Goal: Task Accomplishment & Management: Use online tool/utility

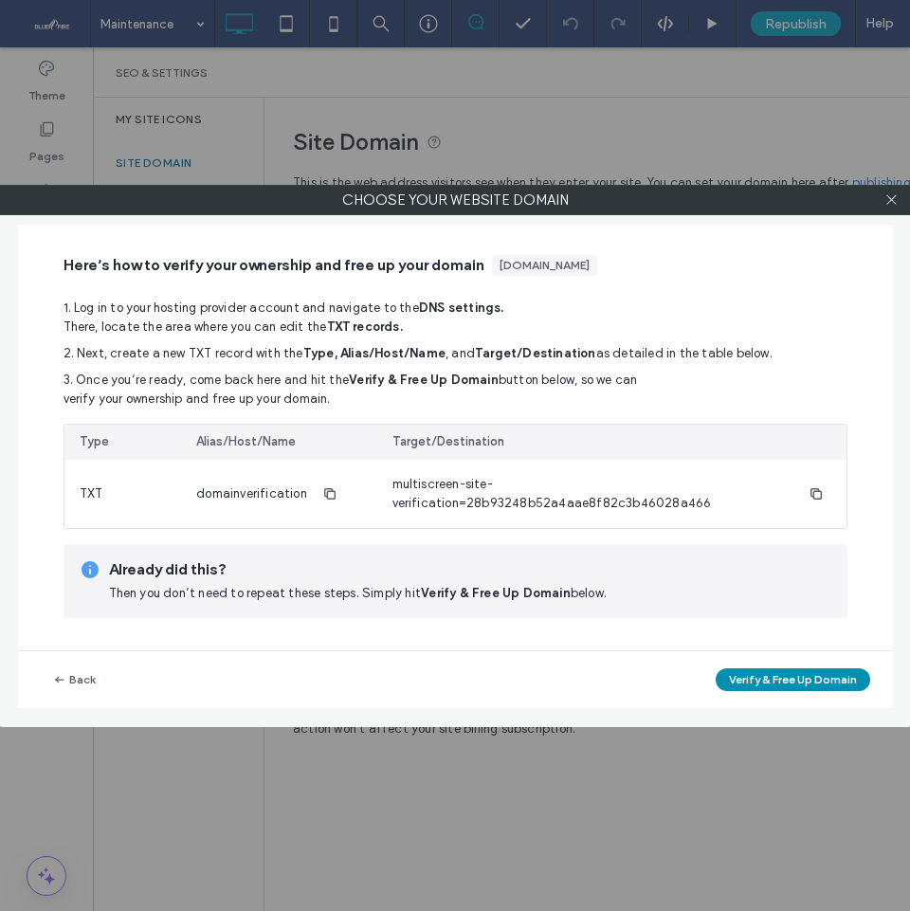
click at [794, 680] on button "Verify & Free Up Domain" at bounding box center [793, 679] width 154 height 23
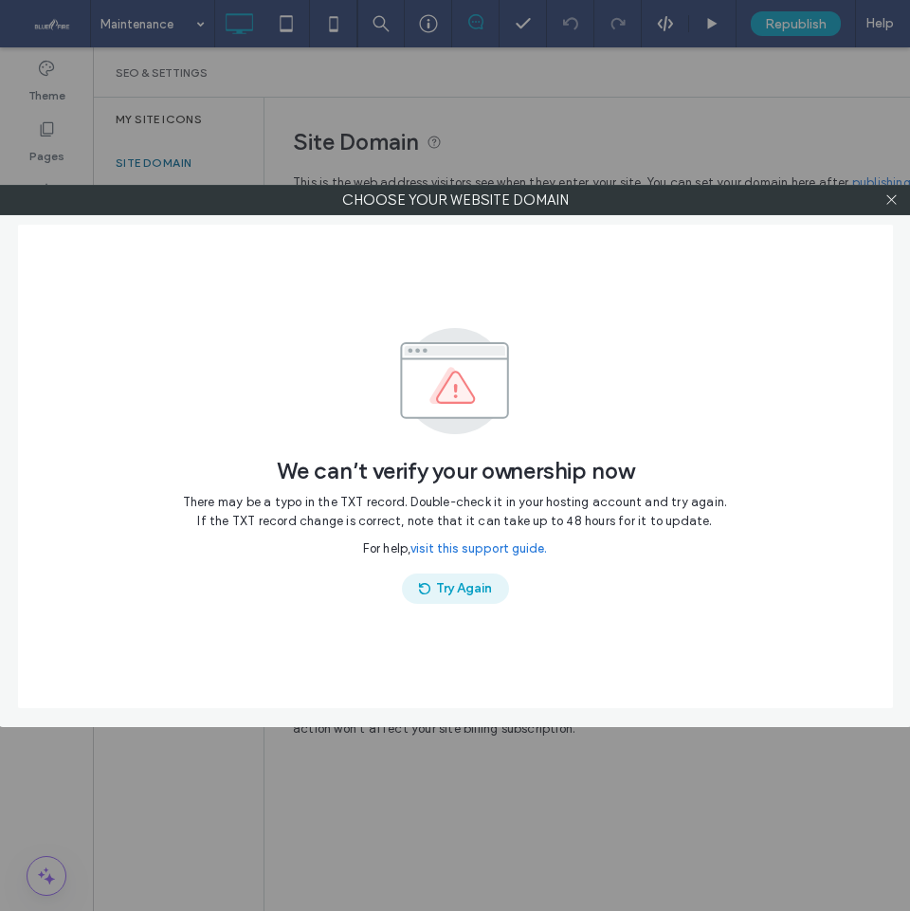
click at [450, 590] on button "Try Again" at bounding box center [455, 588] width 107 height 30
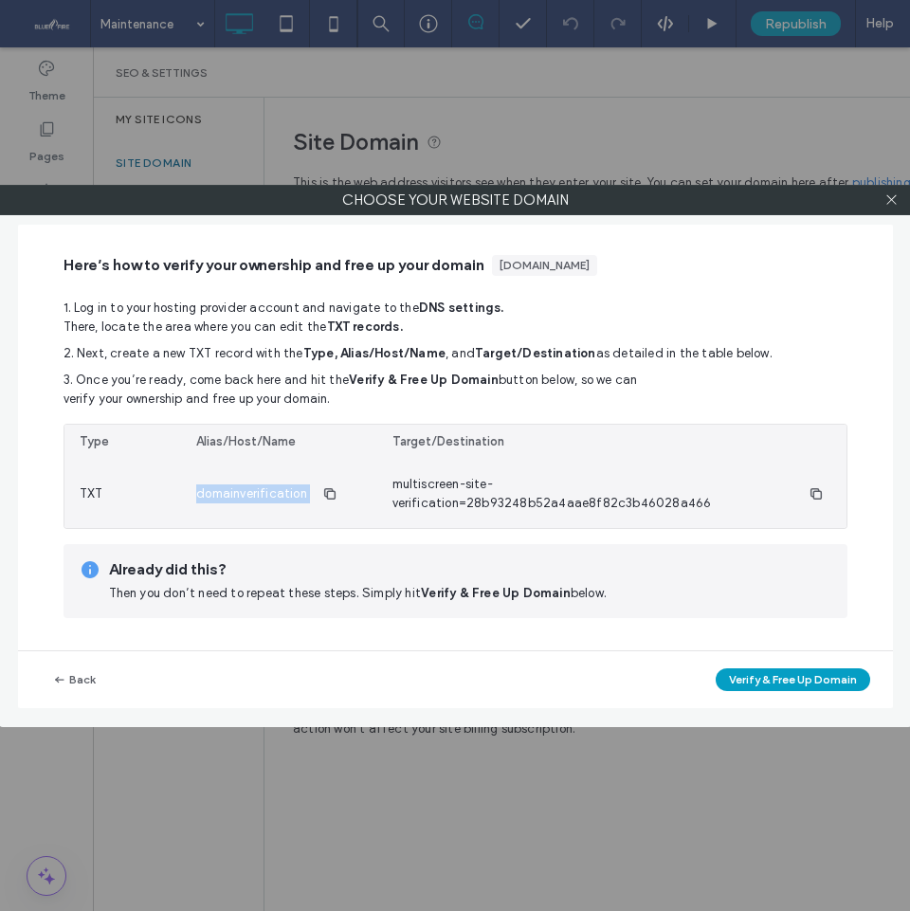
drag, startPoint x: 309, startPoint y: 496, endPoint x: 193, endPoint y: 487, distance: 115.9
click at [193, 487] on div "domainverification" at bounding box center [278, 494] width 195 height 68
copy div "domainverification"
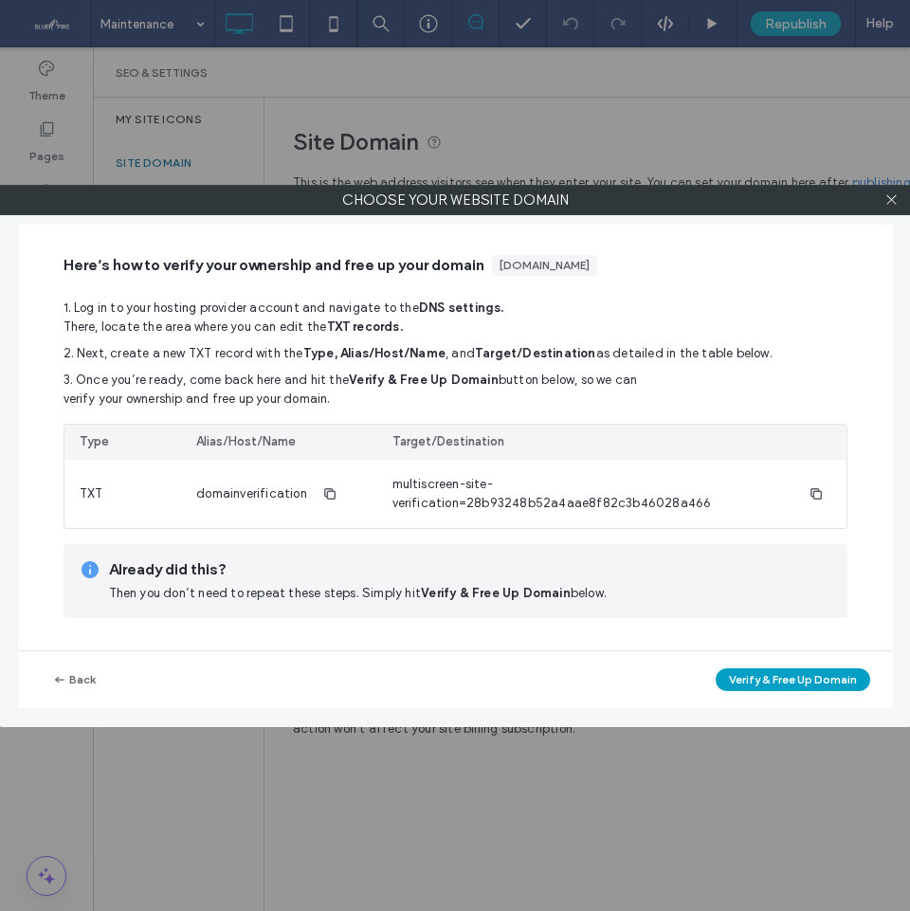
click at [776, 132] on div "Choose your website domain Here’s how to verify your ownership and free up your…" at bounding box center [455, 455] width 910 height 911
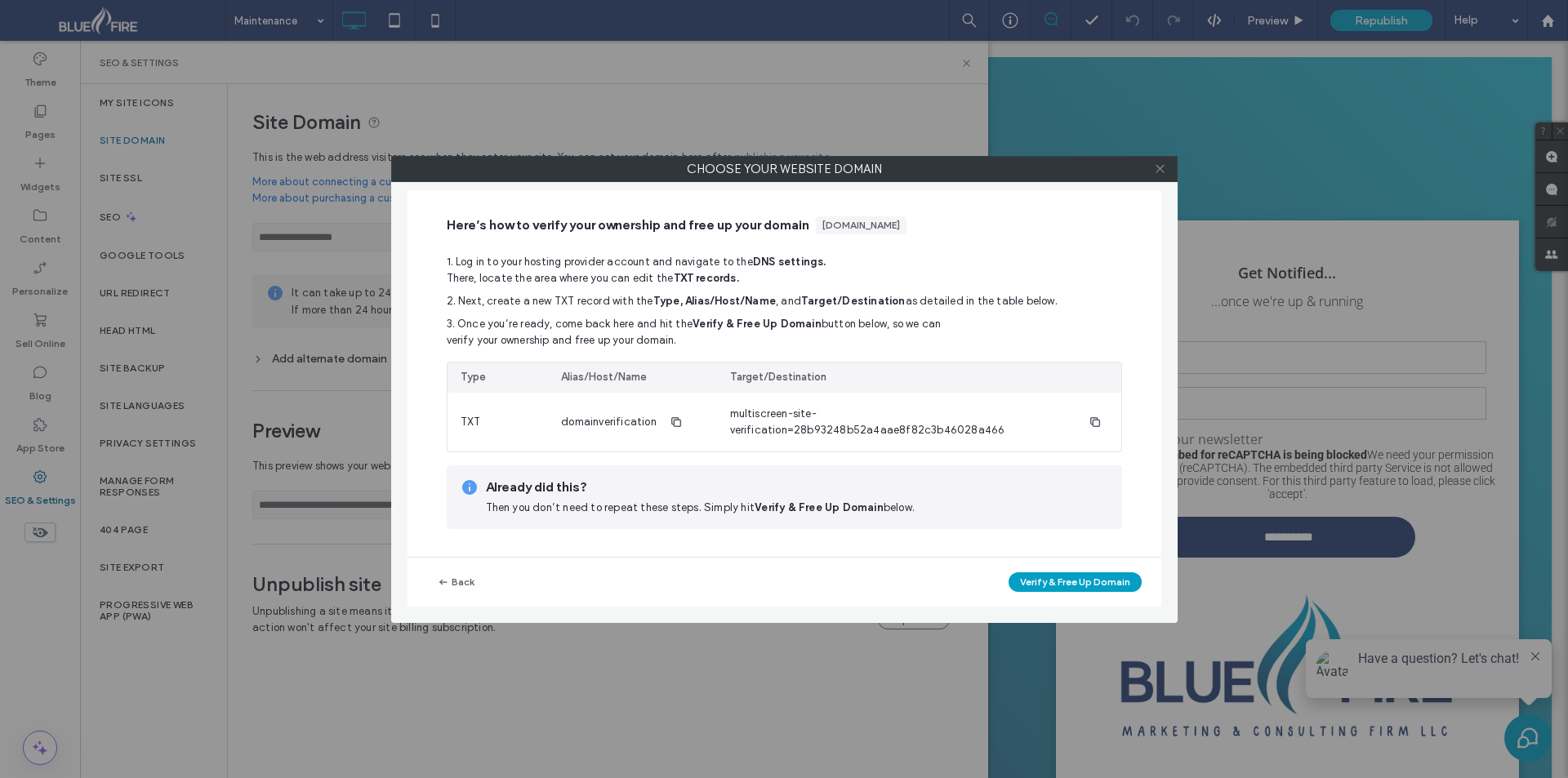
click at [783, 171] on icon at bounding box center [1160, 169] width 12 height 12
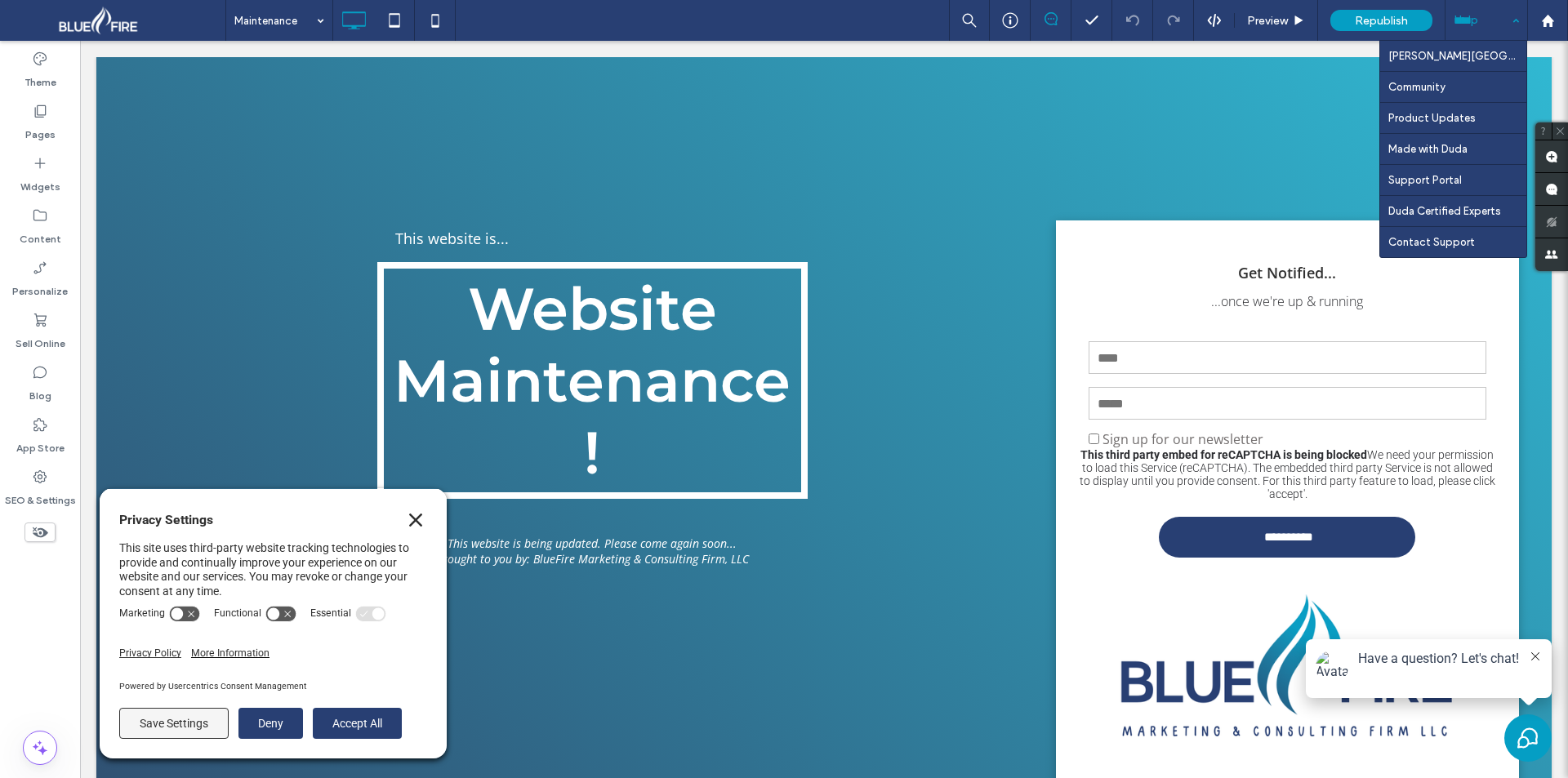
click at [783, 24] on div "Help" at bounding box center [1486, 20] width 82 height 40
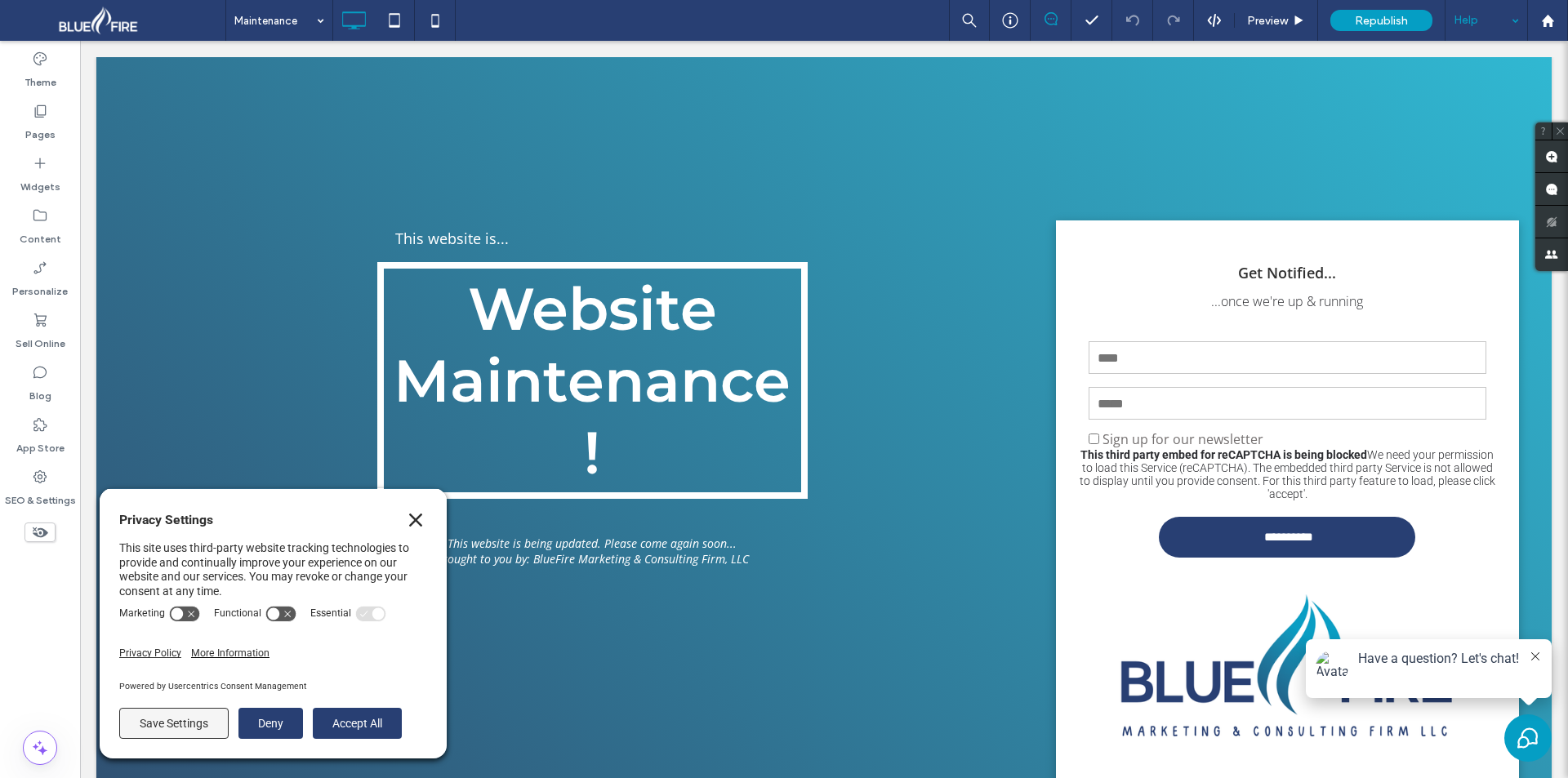
click at [783, 15] on div "Help" at bounding box center [1486, 20] width 82 height 40
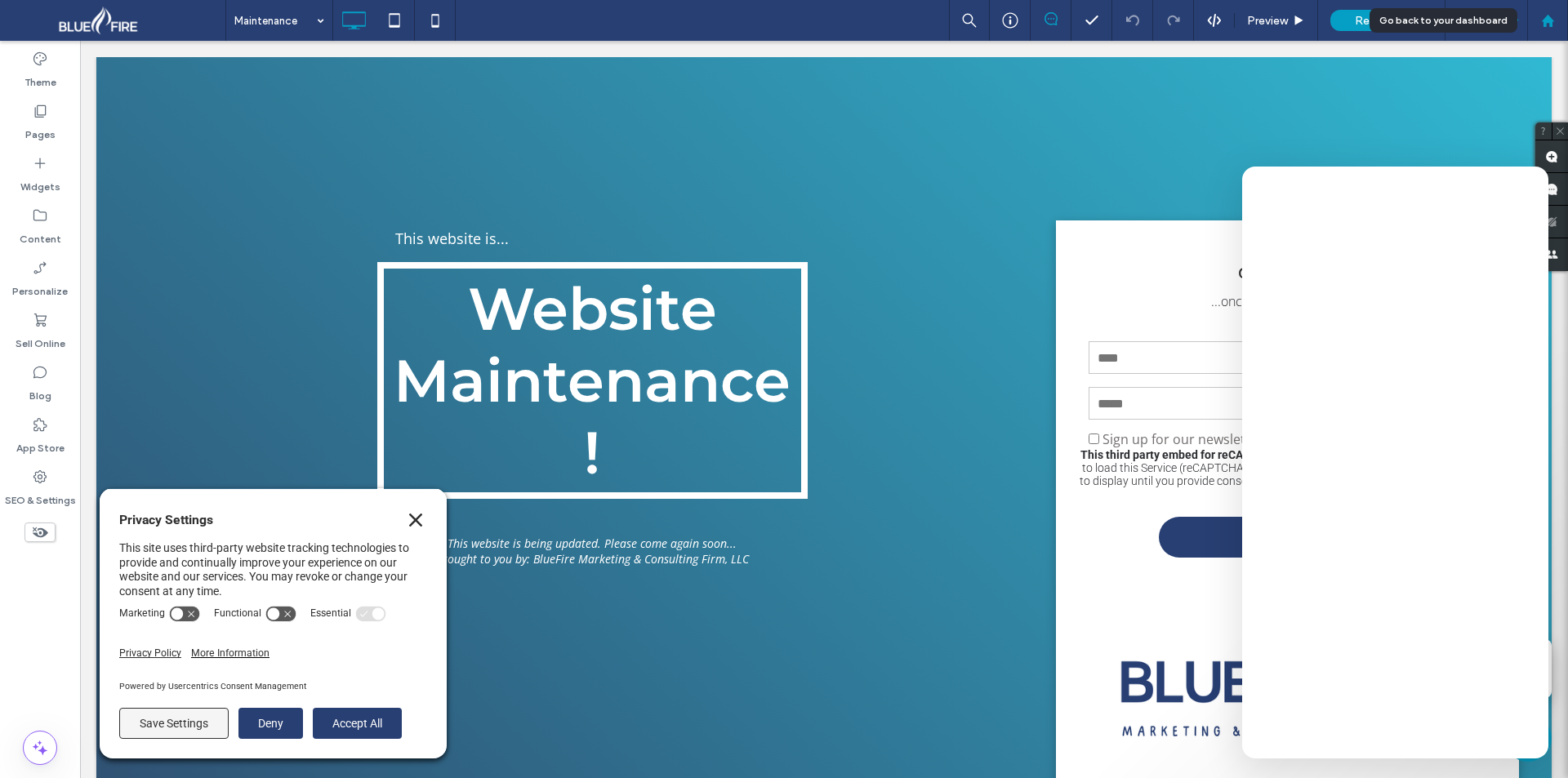
click at [783, 15] on icon at bounding box center [1547, 21] width 14 height 14
